Goal: Communication & Community: Ask a question

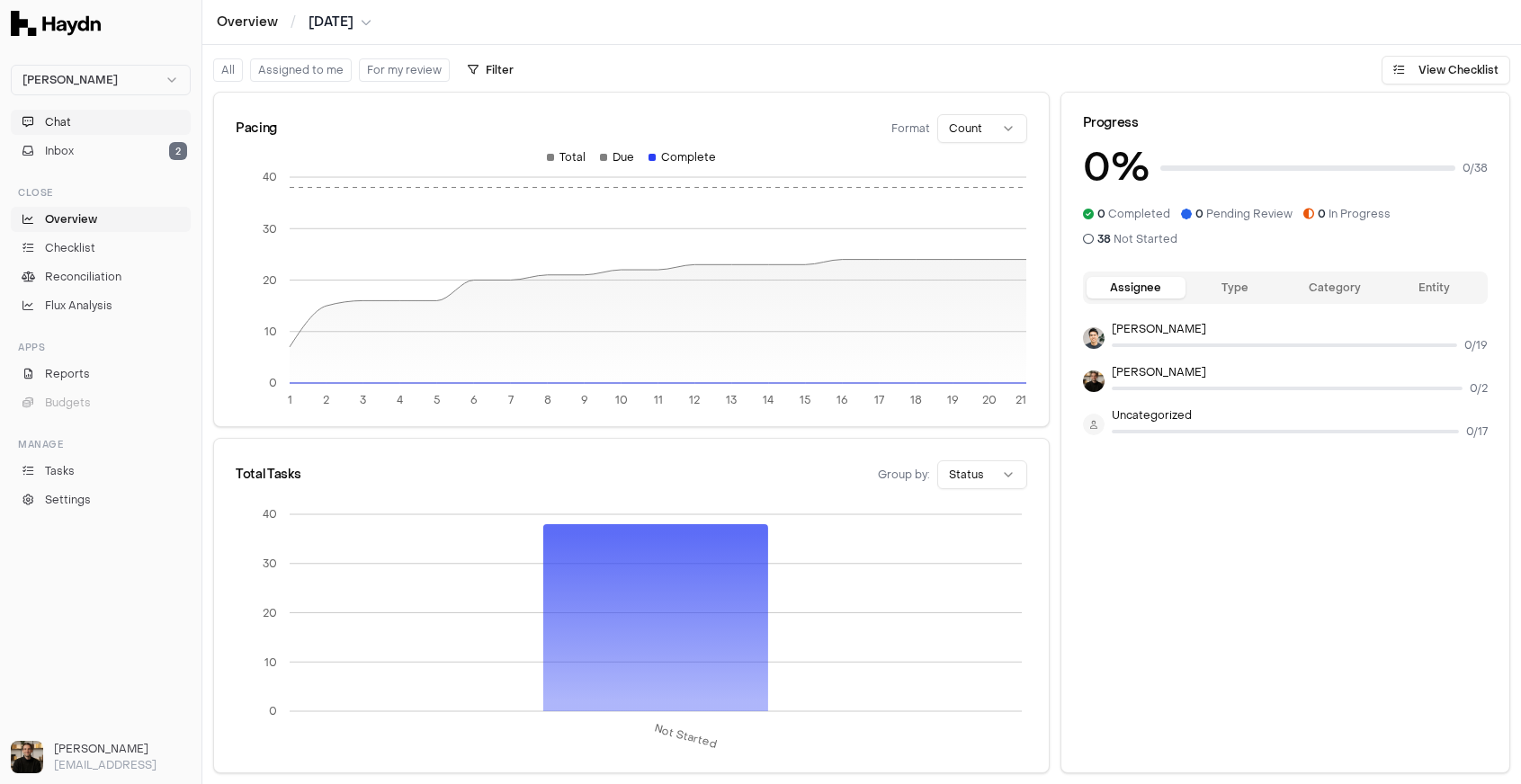
click at [92, 128] on button "Chat" at bounding box center [101, 122] width 180 height 25
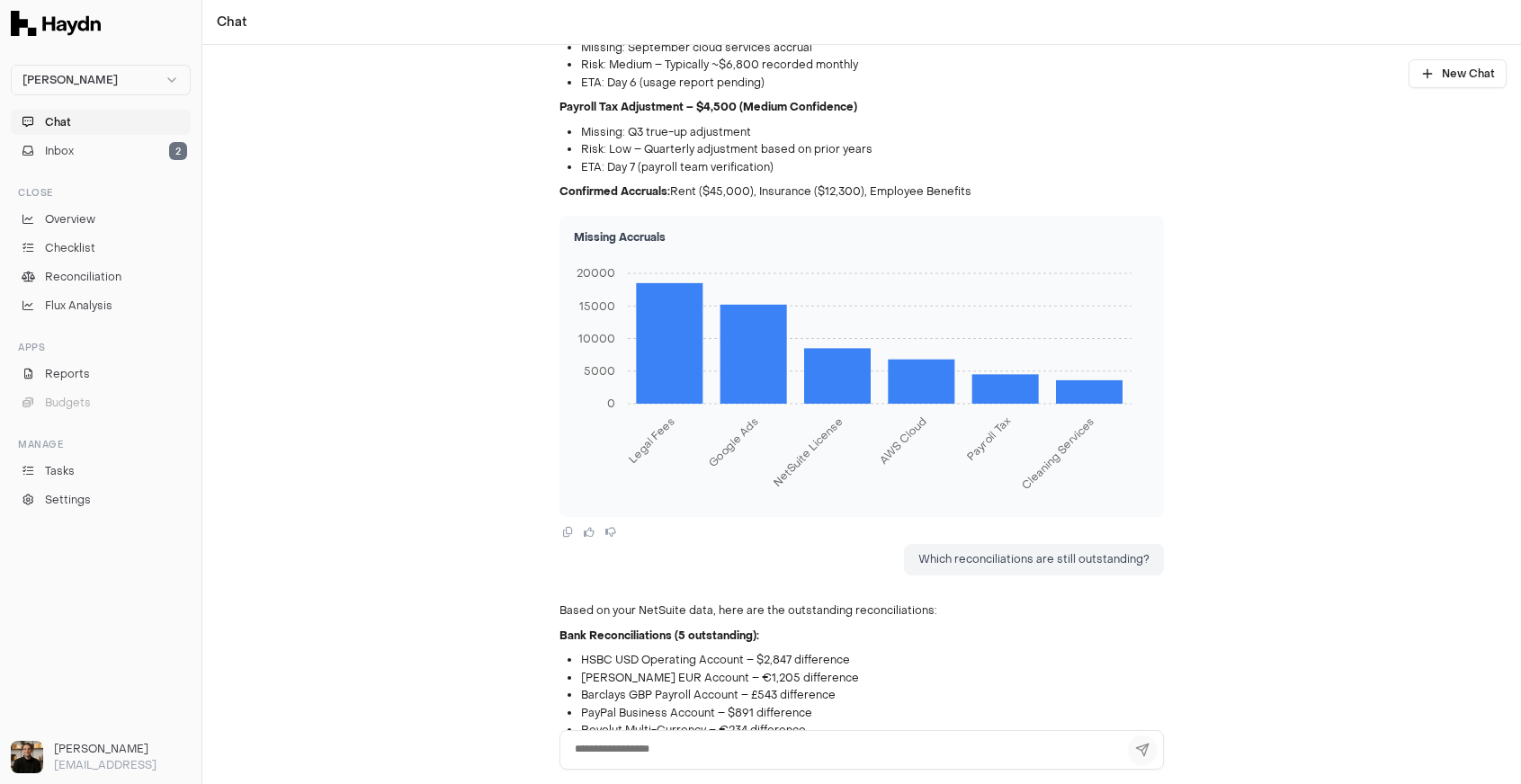
scroll to position [1620, 0]
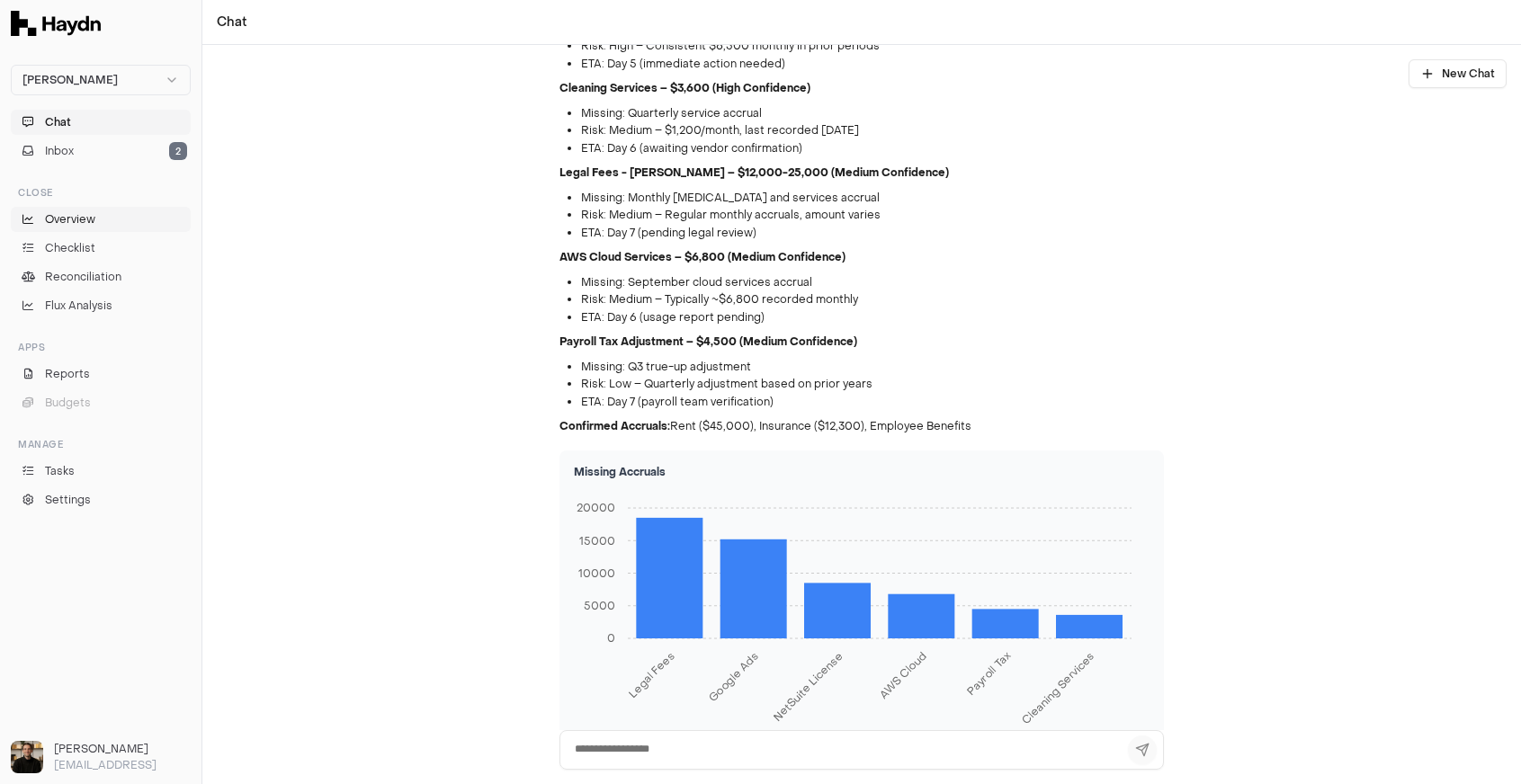
click at [74, 227] on span "Overview" at bounding box center [70, 219] width 50 height 16
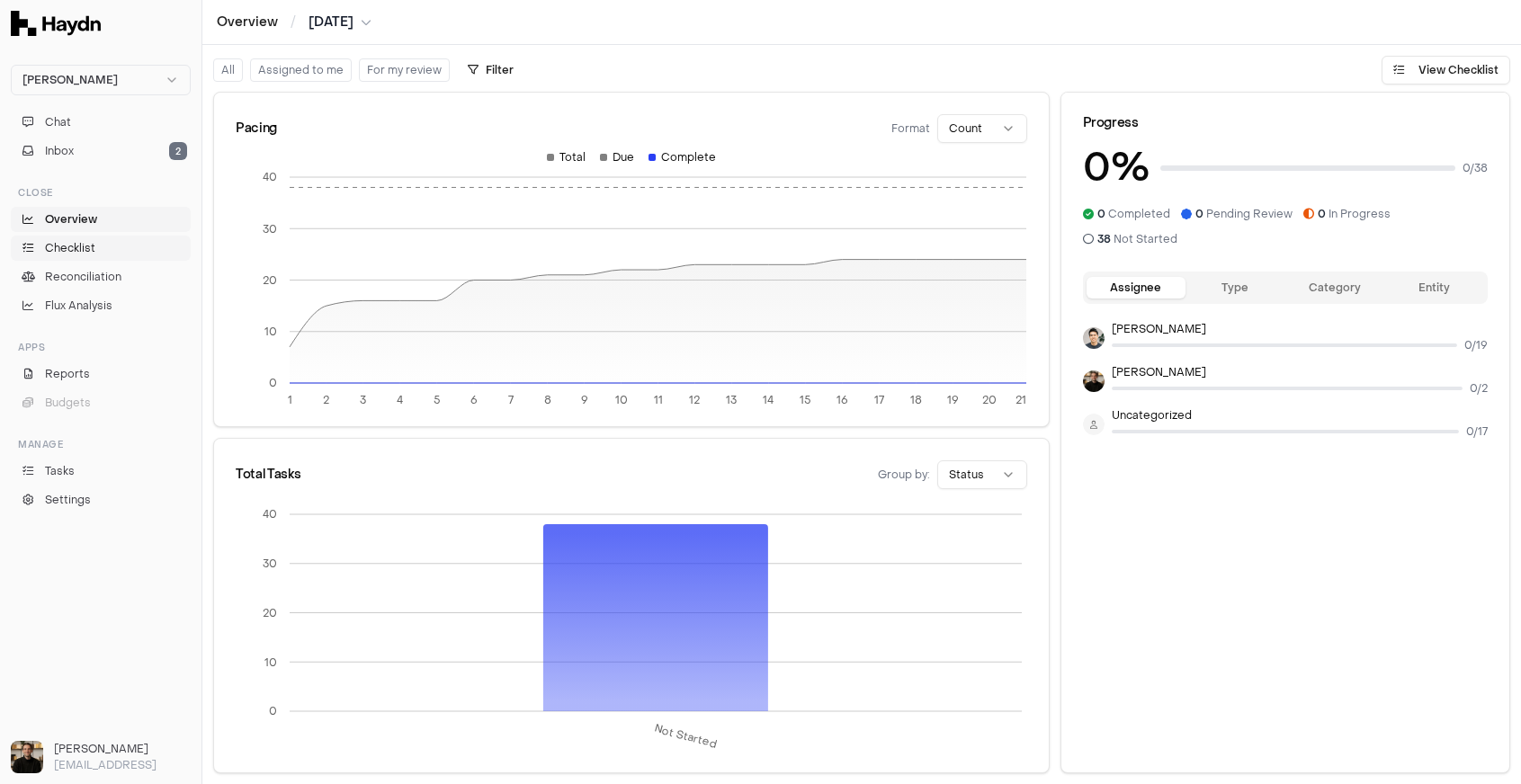
click at [78, 246] on span "Checklist" at bounding box center [70, 248] width 50 height 16
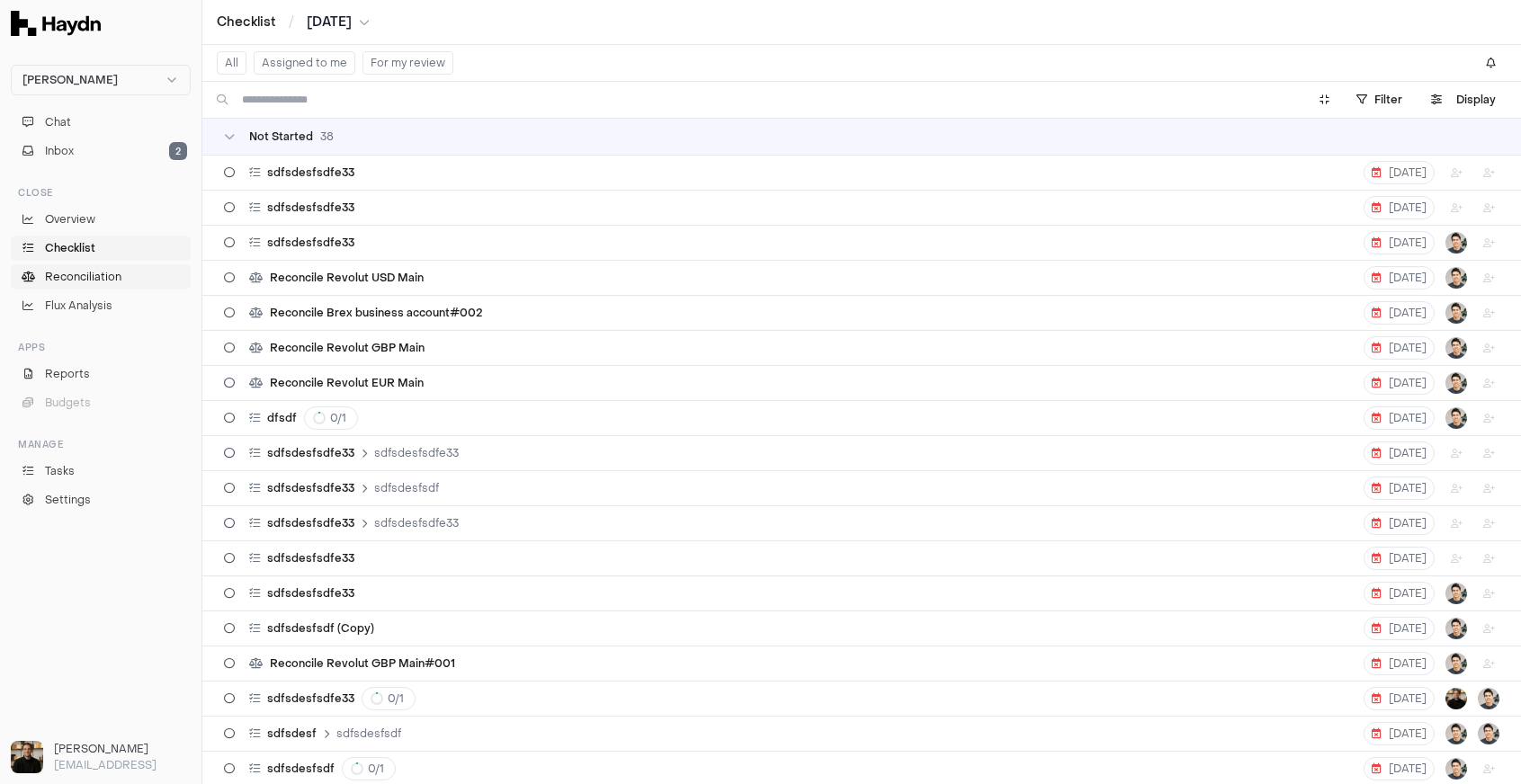
click at [77, 269] on span "Reconciliation" at bounding box center [83, 277] width 76 height 16
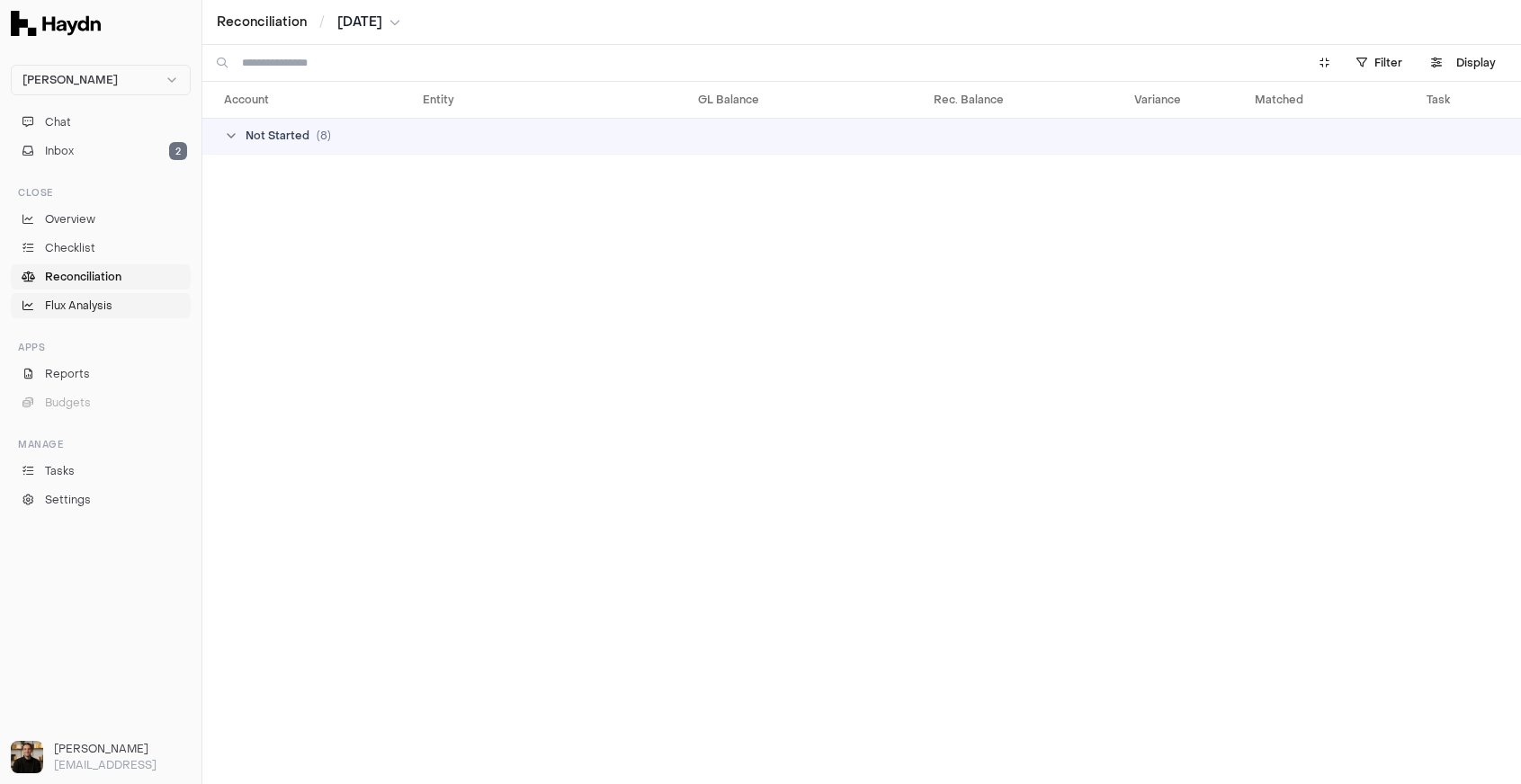
click at [67, 306] on span "Flux Analysis" at bounding box center [78, 306] width 67 height 16
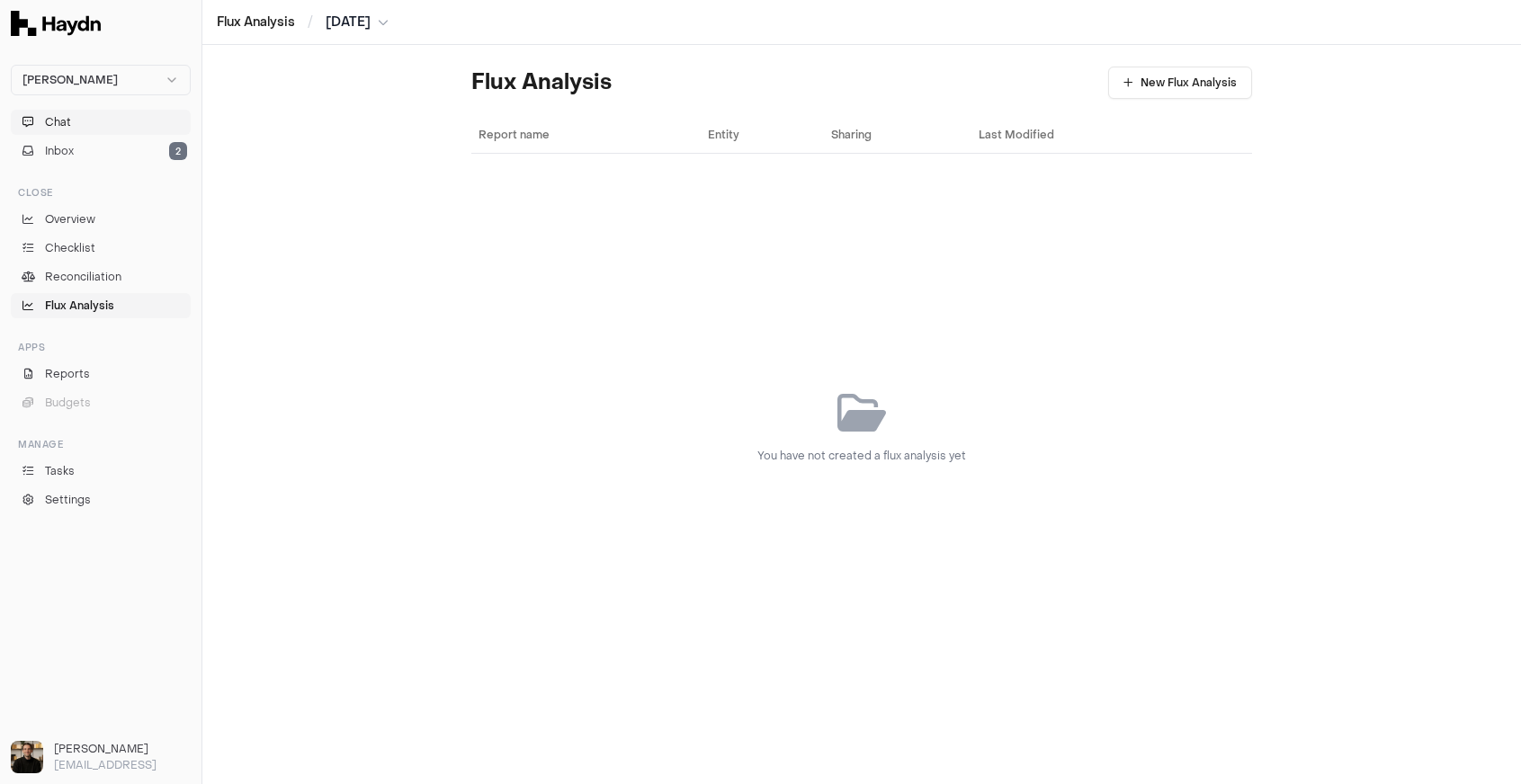
click at [94, 124] on button "Chat" at bounding box center [101, 122] width 180 height 25
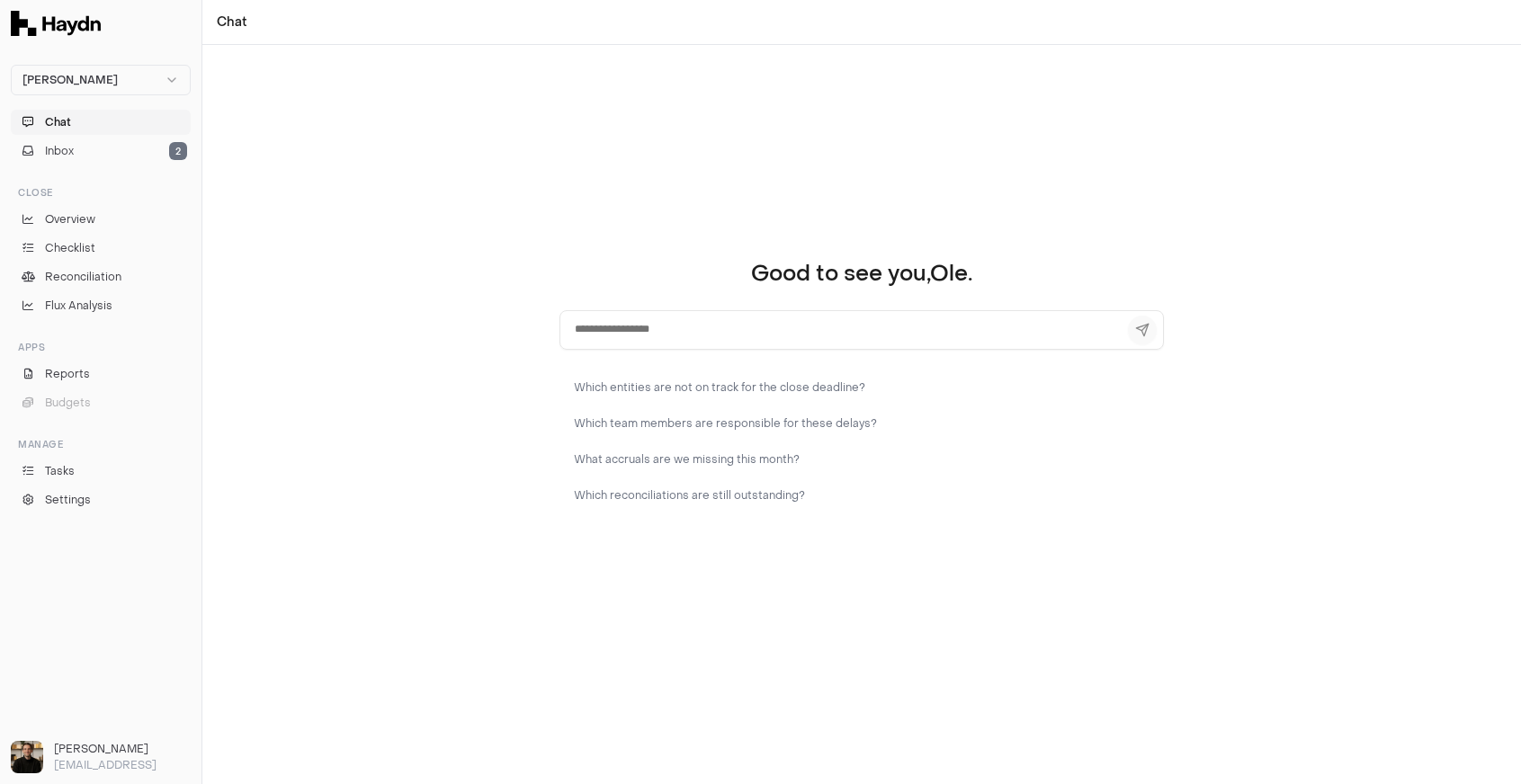
click at [619, 332] on textarea at bounding box center [861, 330] width 604 height 40
click at [460, 243] on div "Good to see you, [PERSON_NAME] . Which entities are not on track for the close …" at bounding box center [861, 414] width 1319 height 739
